Goal: Information Seeking & Learning: Learn about a topic

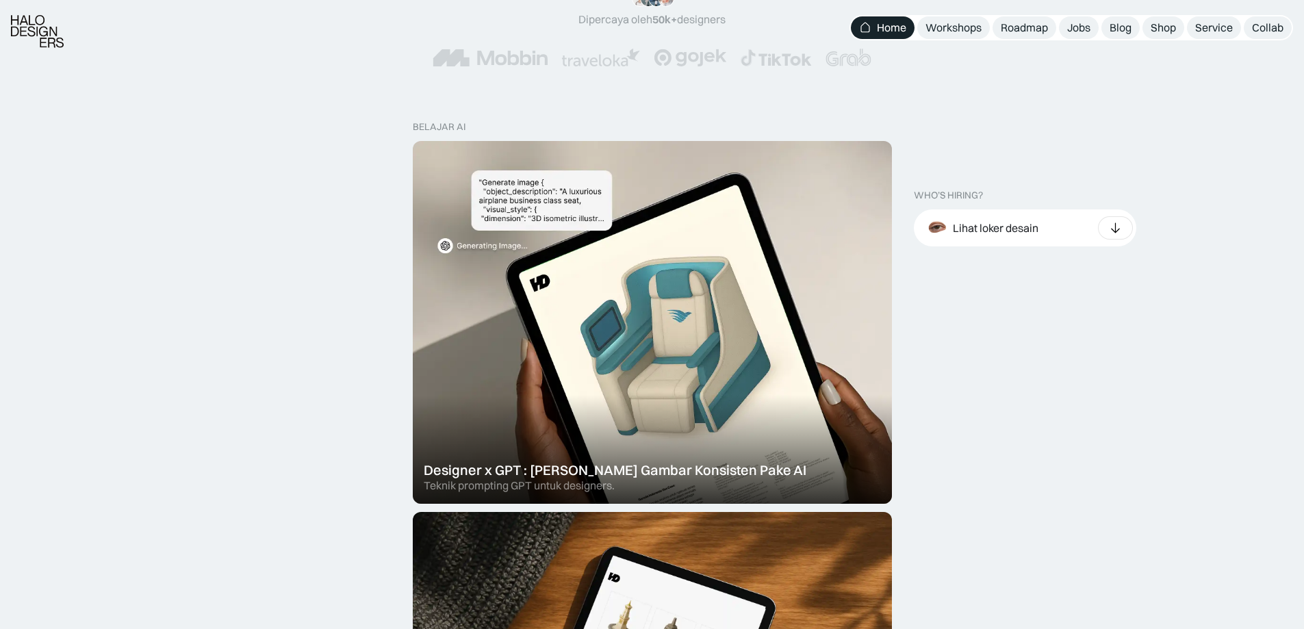
scroll to position [331, 0]
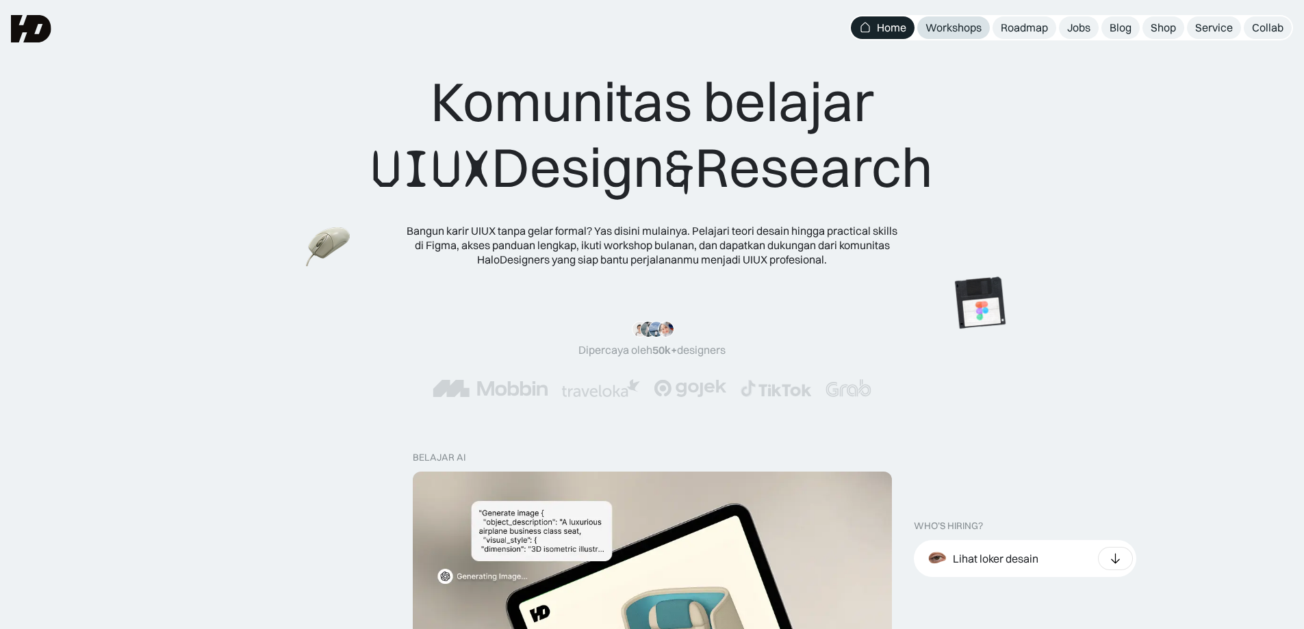
click at [955, 28] on div "Workshops" at bounding box center [953, 28] width 56 height 14
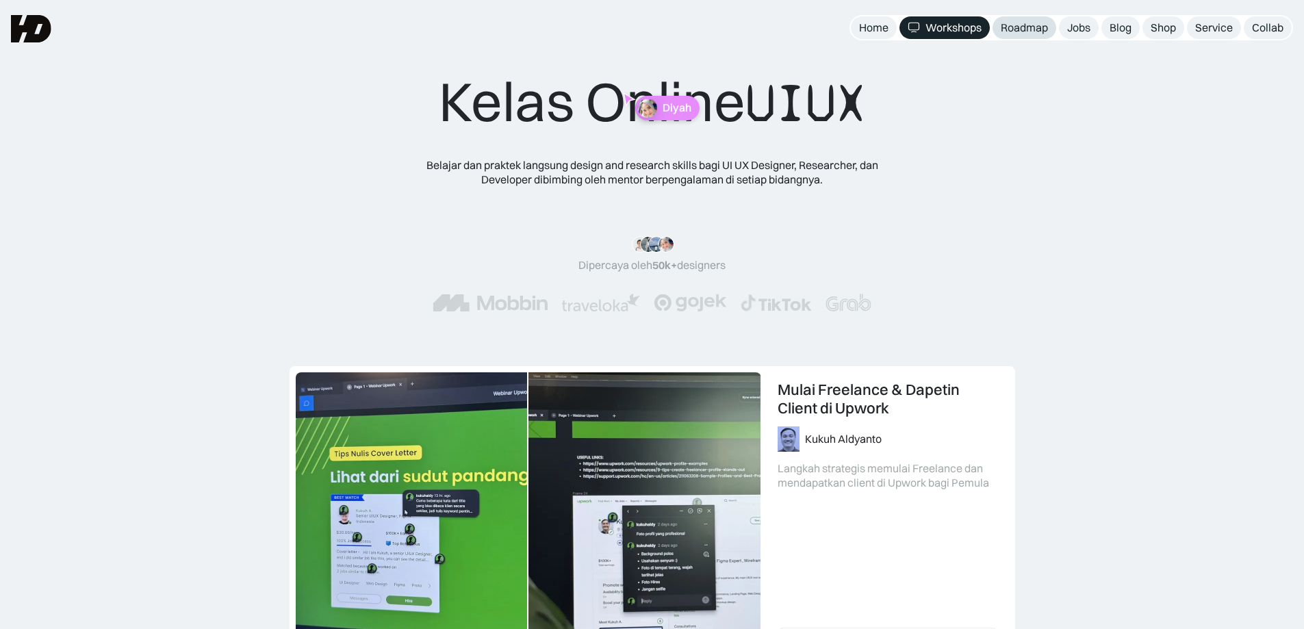
click at [1037, 28] on div "Roadmap" at bounding box center [1024, 28] width 47 height 14
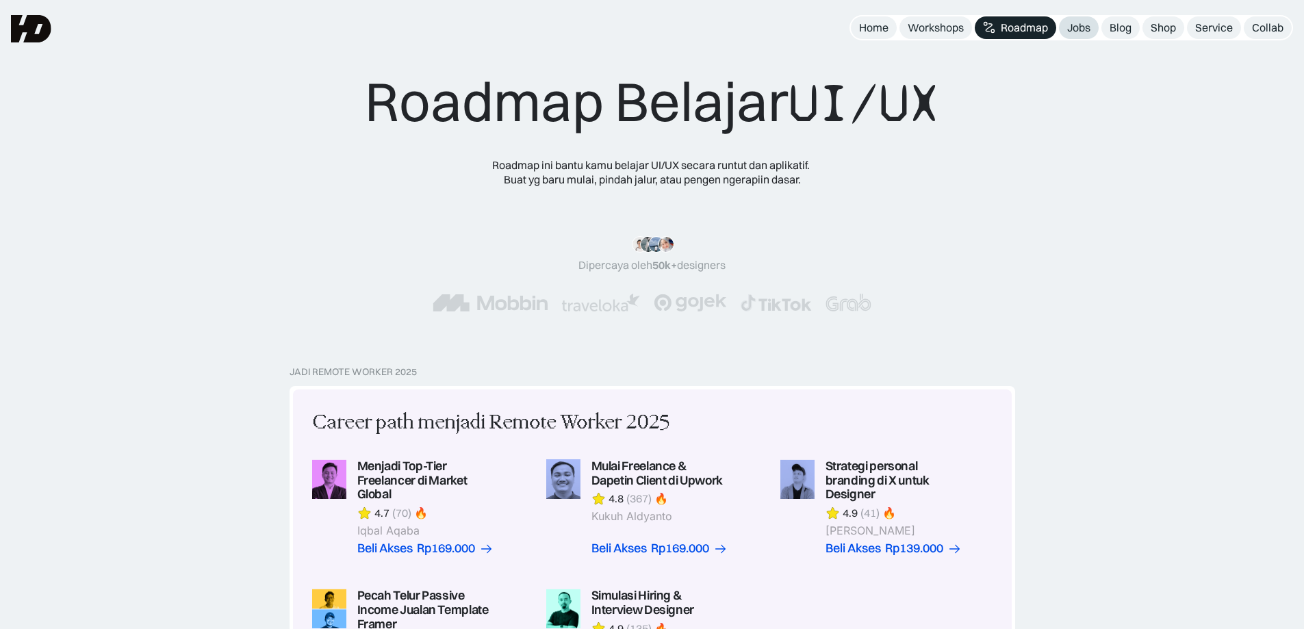
click at [1083, 32] on div "Jobs" at bounding box center [1078, 28] width 23 height 14
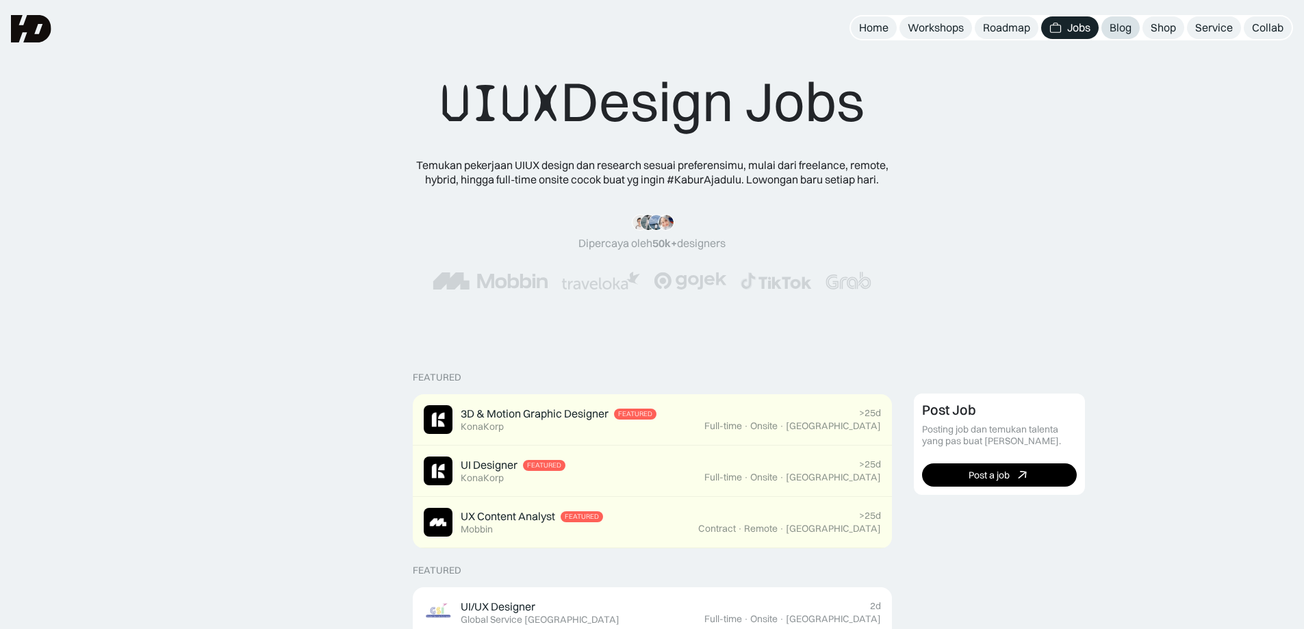
click at [1123, 22] on div "Blog" at bounding box center [1120, 28] width 22 height 14
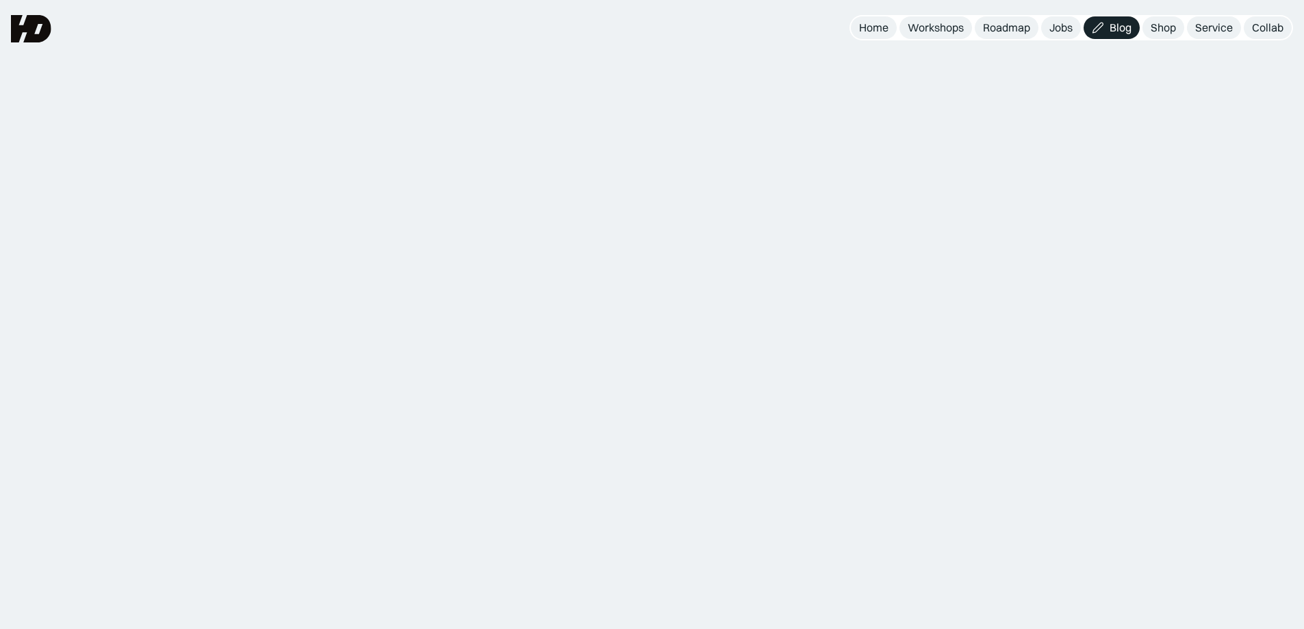
click at [1165, 31] on div "Shop" at bounding box center [1162, 28] width 25 height 14
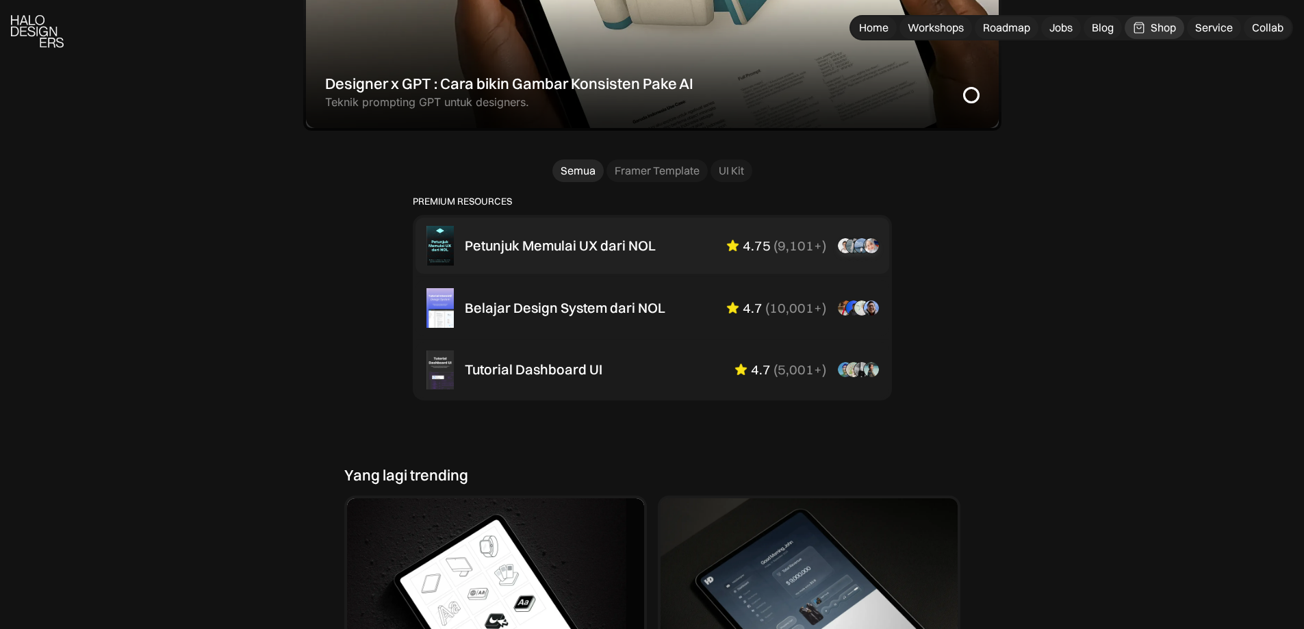
scroll to position [846, 0]
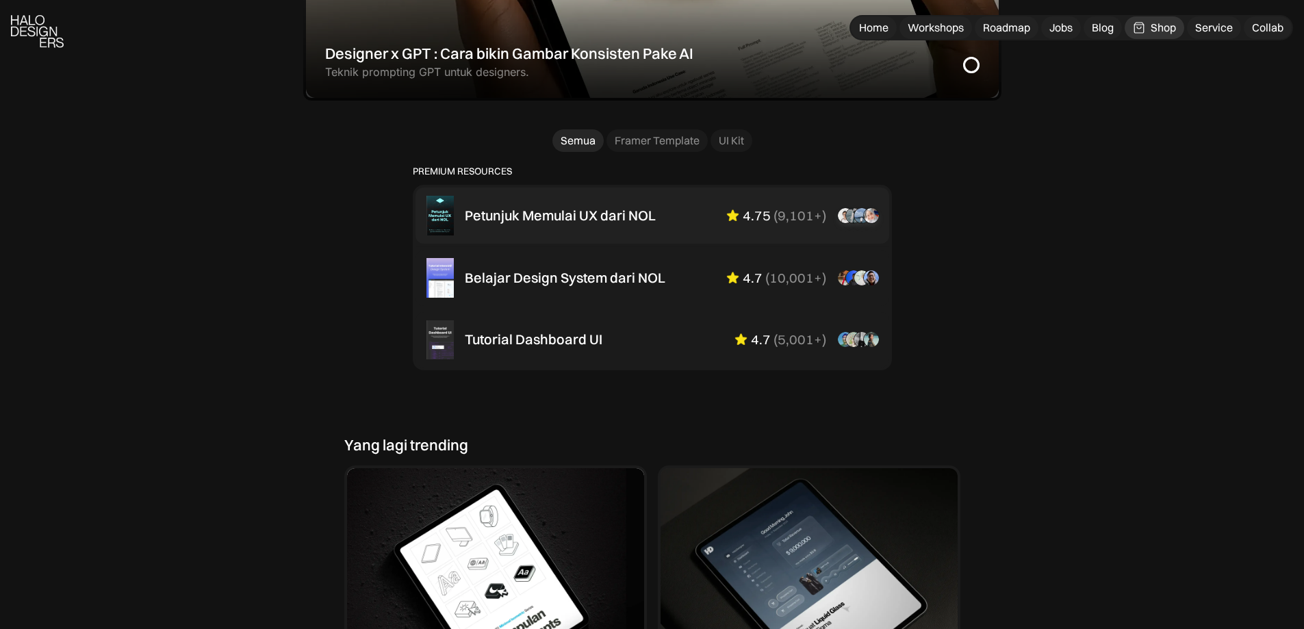
click at [644, 220] on div "Petunjuk Memulai UX dari NOL" at bounding box center [560, 215] width 191 height 16
